Goal: Transaction & Acquisition: Subscribe to service/newsletter

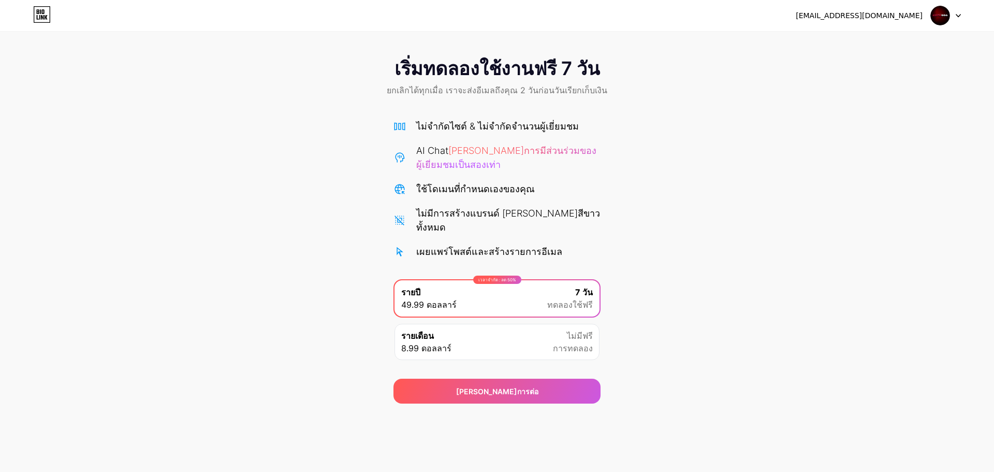
click at [494, 326] on div "รายเดือน 8.99 ดอลลาร์ ไม่มีฟรี การทดลอง" at bounding box center [496, 342] width 205 height 36
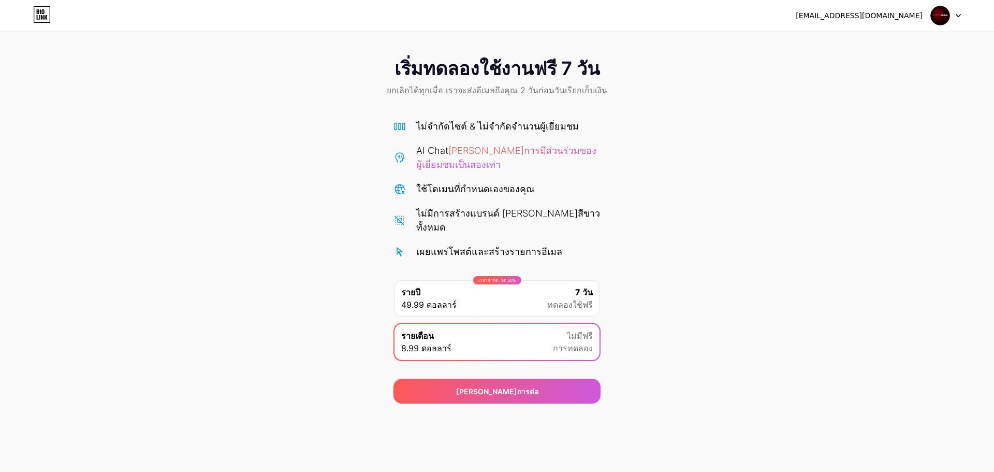
click at [556, 298] on span "ทดลองใช้ฟรี" at bounding box center [570, 304] width 46 height 12
